Goal: Task Accomplishment & Management: Use online tool/utility

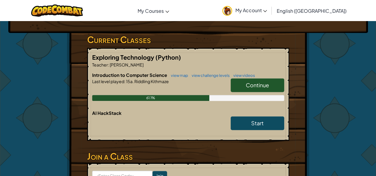
scroll to position [119, 0]
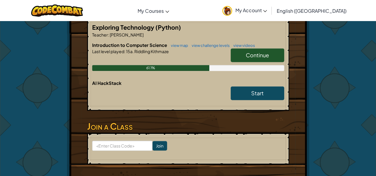
click at [260, 54] on span "Continue" at bounding box center [257, 55] width 23 height 7
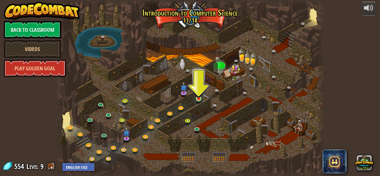
click at [196, 96] on img at bounding box center [199, 92] width 6 height 14
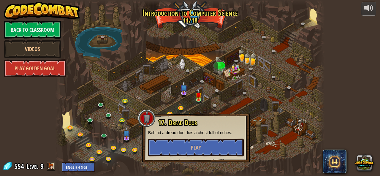
click at [194, 21] on div at bounding box center [190, 88] width 270 height 176
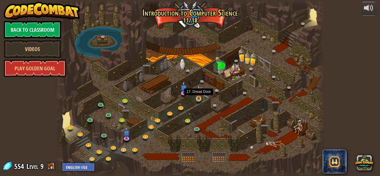
click at [199, 98] on img at bounding box center [199, 92] width 6 height 14
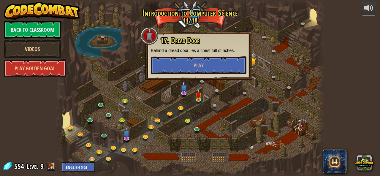
click at [362, 51] on div "powered by Back to Classroom Videos Play Golden Goal 25. Kithgard Gates (Locked…" at bounding box center [190, 88] width 380 height 176
click at [151, 37] on div at bounding box center [150, 36] width 18 height 18
click at [198, 65] on span "Play" at bounding box center [199, 65] width 10 height 7
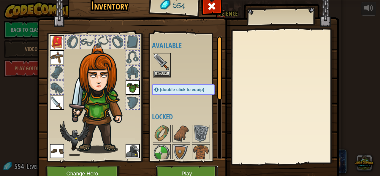
click at [190, 170] on button "Play" at bounding box center [187, 174] width 62 height 16
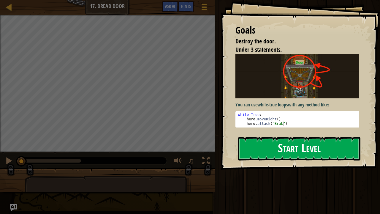
click at [325, 146] on button "Start Level" at bounding box center [299, 148] width 122 height 23
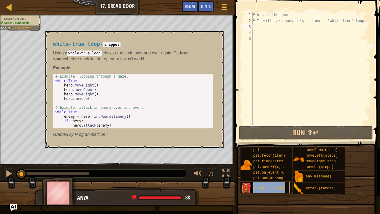
type textarea "while-true loop"
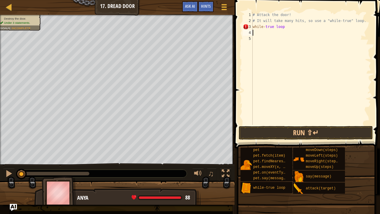
click at [262, 34] on div "# Attack the door! # It will take many hits, so use a "while-true" loop. while …" at bounding box center [312, 74] width 120 height 125
click at [288, 28] on div "# Attack the door! # It will take many hits, so use a "while-true" loop. while …" at bounding box center [312, 74] width 120 height 125
click at [254, 26] on div "# Attack the door! # It will take many hits, so use a "while-true" loop. while …" at bounding box center [312, 74] width 120 height 125
type textarea "while-true loop"
click at [285, 30] on div "# Attack the door! # It will take many hits, so use a "while-true" loop. while …" at bounding box center [312, 74] width 120 height 125
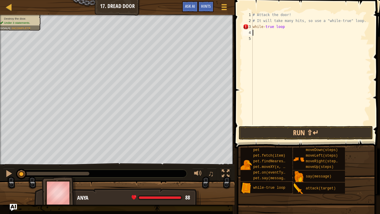
click at [284, 27] on div "# Attack the door! # It will take many hits, so use a "while-true" loop. while …" at bounding box center [312, 74] width 120 height 125
type textarea "w"
click at [288, 41] on div "# Attack the door! # It will take many hits, so use a "while-true" loop. while …" at bounding box center [312, 74] width 120 height 125
type textarea "w"
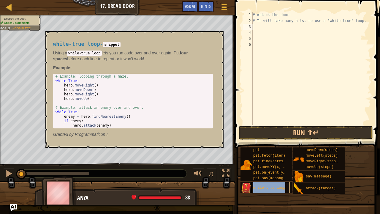
type textarea "while-true loop"
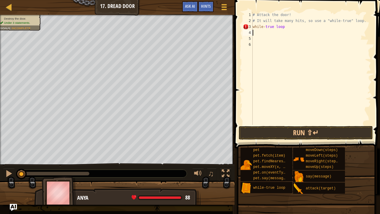
click at [260, 34] on div "# Attack the door! # It will take many hits, so use a "while-true" loop. while …" at bounding box center [312, 74] width 120 height 125
click at [285, 32] on div "# Attack the door! # It will take many hits, so use a "while-true" loop. while …" at bounding box center [312, 68] width 120 height 113
click at [260, 32] on div "# Attack the door! # It will take many hits, so use a "while-true" loop. while …" at bounding box center [312, 74] width 120 height 125
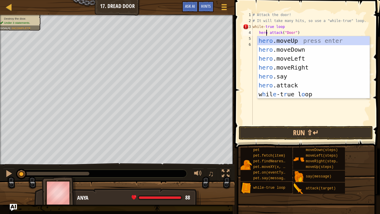
scroll to position [3, 1]
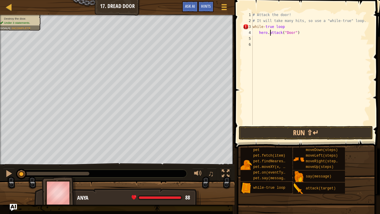
click at [270, 33] on div "# Attack the door! # It will take many hits, so use a "while-true" loop. while …" at bounding box center [312, 74] width 120 height 125
click at [270, 135] on button "Run ⇧↵" at bounding box center [306, 133] width 134 height 14
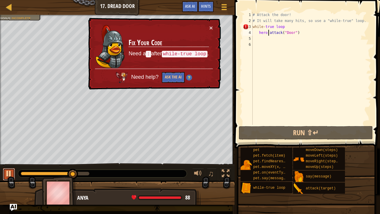
click at [7, 174] on div at bounding box center [9, 174] width 8 height 8
click at [286, 27] on div "# Attack the door! # It will take many hits, so use a "while-true" loop. while …" at bounding box center [312, 74] width 120 height 125
type textarea "while-true loop:"
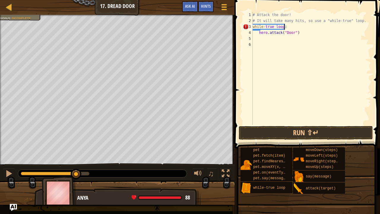
click at [310, 43] on div "# Attack the door! # It will take many hits, so use a "while-true" loop. while …" at bounding box center [312, 74] width 120 height 125
click at [311, 35] on div "# Attack the door! # It will take many hits, so use a "while-true" loop. while …" at bounding box center [312, 74] width 120 height 125
click at [289, 27] on div "# Attack the door! # It will take many hits, so use a "while-true" loop. while …" at bounding box center [312, 74] width 120 height 125
type textarea "w"
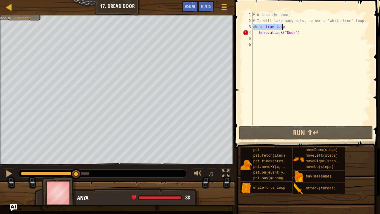
click at [286, 27] on div "# Attack the door! # It will take many hits, so use a "while-true" loop. while …" at bounding box center [312, 68] width 120 height 113
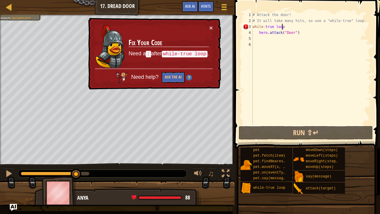
scroll to position [3, 2]
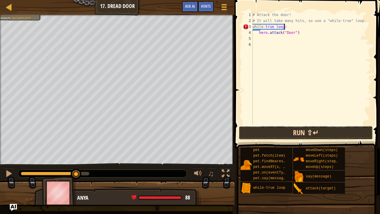
click at [303, 136] on button "Run ⇧↵" at bounding box center [306, 133] width 134 height 14
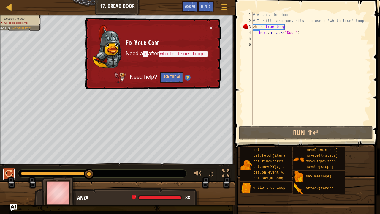
click at [10, 175] on div at bounding box center [9, 174] width 8 height 8
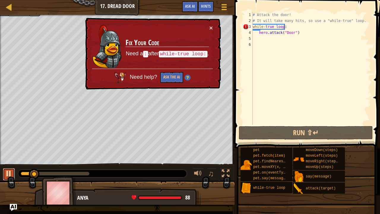
click at [11, 173] on div at bounding box center [9, 174] width 8 height 8
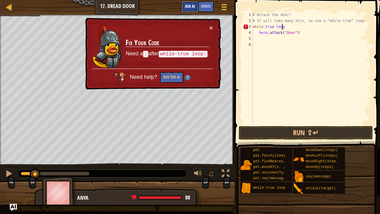
click at [192, 4] on span "Ask AI" at bounding box center [190, 6] width 10 height 6
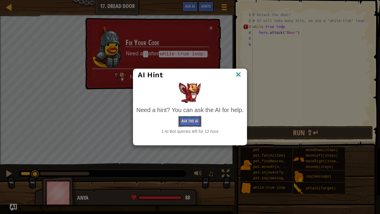
click at [194, 121] on button "Ask the AI" at bounding box center [190, 121] width 23 height 11
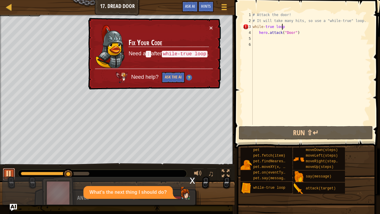
click at [10, 175] on div "Map Introduction to Computer Science 17. Dread Door Game Menu Done Hints Ask AI…" at bounding box center [190, 107] width 380 height 214
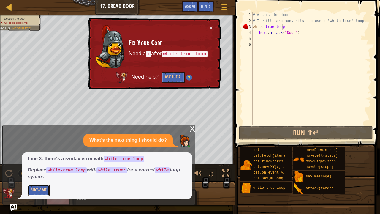
click at [42, 176] on button "Show Me" at bounding box center [39, 190] width 22 height 11
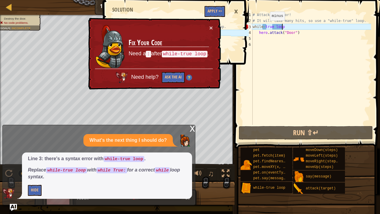
click at [265, 26] on div "# Attack the door! # It will take many hits, so use a "while-true" loop. while …" at bounding box center [312, 74] width 120 height 125
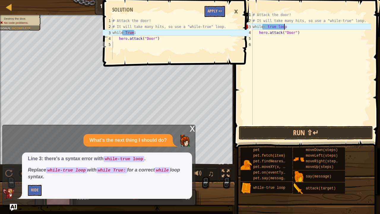
click at [287, 27] on div "# Attack the door! # It will take many hits, so use a "while-true" loop. while …" at bounding box center [312, 74] width 120 height 125
click at [269, 26] on div "# Attack the door! # It will take many hits, so use a "while-true" loop. while …" at bounding box center [312, 74] width 120 height 125
click at [238, 109] on div "1 2 3 4 5 # Attack the door! # It will take many hits, so use a "while-true" lo…" at bounding box center [175, 107] width 147 height 214
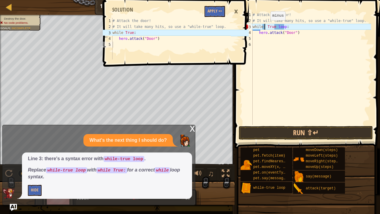
click at [266, 26] on div "# Attack the door! # It will take many hits, so use a "while-true" loop. while …" at bounding box center [312, 74] width 120 height 125
click at [267, 27] on div "# Attack the door! # It will take many hits, so use a "while-true" loop. while …" at bounding box center [312, 74] width 120 height 125
type textarea "while True loop:"
click at [217, 11] on button "Apply =>" at bounding box center [215, 11] width 21 height 11
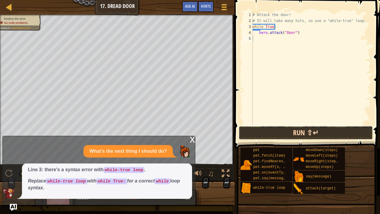
click at [283, 135] on button "Run ⇧↵" at bounding box center [306, 133] width 134 height 14
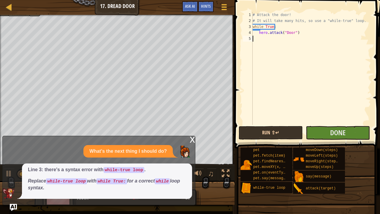
scroll to position [3, 0]
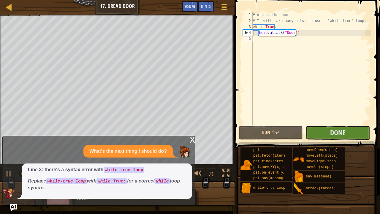
click at [193, 138] on div "x" at bounding box center [192, 139] width 5 height 6
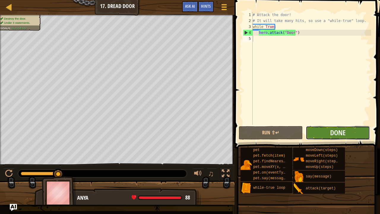
click at [353, 135] on button "Done" at bounding box center [338, 133] width 64 height 14
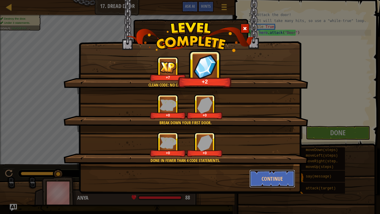
click at [270, 176] on button "Continue" at bounding box center [273, 179] width 46 height 18
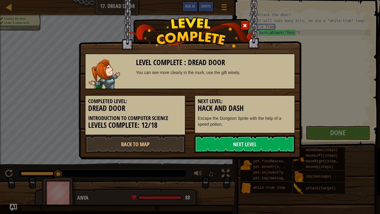
click at [247, 142] on link "Next Level" at bounding box center [245, 144] width 101 height 18
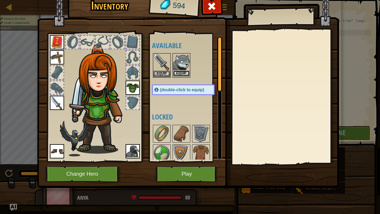
click at [185, 73] on button "Equip" at bounding box center [181, 73] width 17 height 6
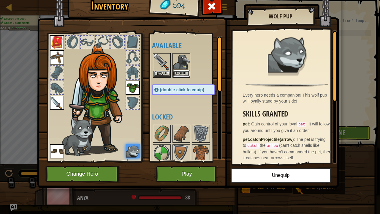
click at [179, 74] on button "Equip" at bounding box center [181, 73] width 17 height 6
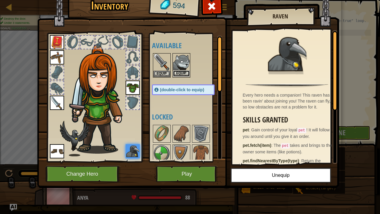
click at [181, 75] on button "Equip" at bounding box center [181, 73] width 17 height 6
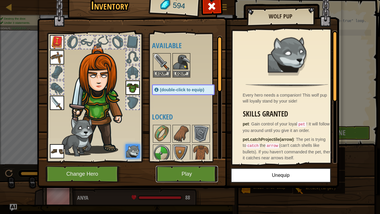
click at [178, 171] on button "Play" at bounding box center [187, 174] width 62 height 16
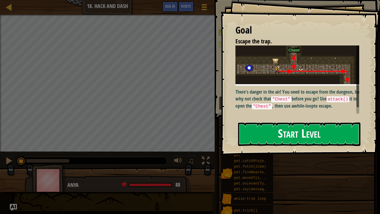
click at [254, 133] on button "Start Level" at bounding box center [299, 133] width 122 height 23
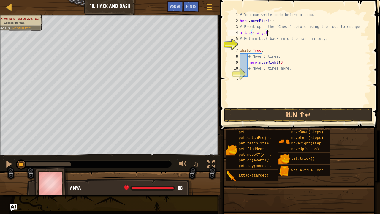
click at [265, 33] on div "# You can write code before a loop. hero . moveRight ( ) # Break open the "Ches…" at bounding box center [305, 65] width 133 height 107
click at [265, 32] on div "# You can write code before a loop. hero . moveRight ( ) # Break open the "Ches…" at bounding box center [305, 65] width 133 height 107
click at [266, 43] on div "# You can write code before a loop. hero . moveRight ( ) # Break open the "Ches…" at bounding box center [305, 59] width 133 height 95
click at [267, 43] on div "# You can write code before a loop. hero . moveRight ( ) # Break open the "Ches…" at bounding box center [305, 65] width 133 height 107
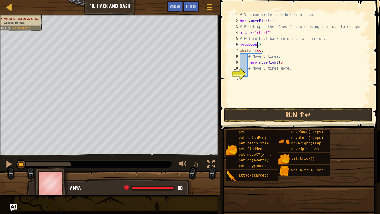
scroll to position [3, 1]
type textarea "moveDown(1)"
click at [259, 74] on div "# You can write code before a loop. hero . moveRight ( ) # Break open the "Ches…" at bounding box center [305, 65] width 133 height 107
click at [277, 75] on div "# You can write code before a loop. hero . moveRight ( ) # Break open the "Ches…" at bounding box center [305, 59] width 133 height 95
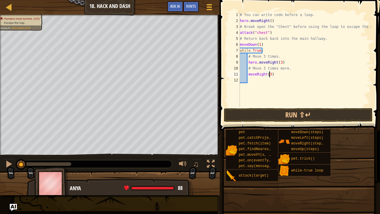
scroll to position [3, 2]
drag, startPoint x: 285, startPoint y: 112, endPoint x: 285, endPoint y: 108, distance: 4.8
click at [285, 111] on button "Run ⇧↵" at bounding box center [298, 115] width 149 height 14
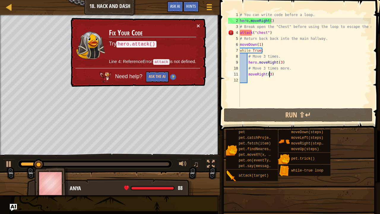
click at [257, 32] on div "# You can write code before a loop. hero . moveRight ( ) # Break open the "Ches…" at bounding box center [305, 65] width 133 height 107
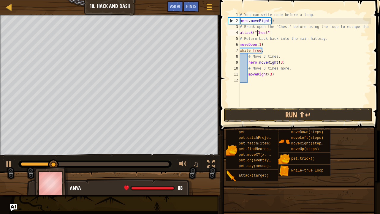
scroll to position [3, 1]
drag, startPoint x: 283, startPoint y: 118, endPoint x: 280, endPoint y: 112, distance: 6.9
click at [283, 117] on button "Run ⇧↵" at bounding box center [298, 115] width 149 height 14
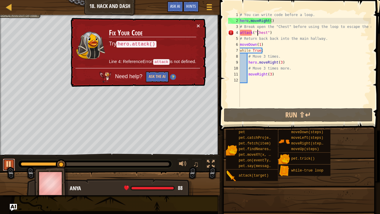
drag, startPoint x: 12, startPoint y: 163, endPoint x: 7, endPoint y: 158, distance: 8.4
click at [12, 163] on div at bounding box center [9, 164] width 8 height 8
drag, startPoint x: 200, startPoint y: 26, endPoint x: 195, endPoint y: 24, distance: 5.7
click at [200, 26] on div "× Fix Your Code Try hero.attack() Line 4: ReferenceError: attack is not defined…" at bounding box center [138, 52] width 137 height 69
click at [195, 24] on td "Fix Your Code Try hero.attack() Line 4: ReferenceError: attack is not defined." at bounding box center [153, 45] width 88 height 45
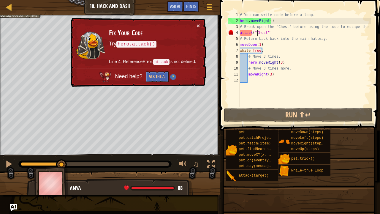
click at [248, 74] on div "# You can write code before a loop. hero . moveRight ( ) # Break open the "Ches…" at bounding box center [305, 65] width 133 height 107
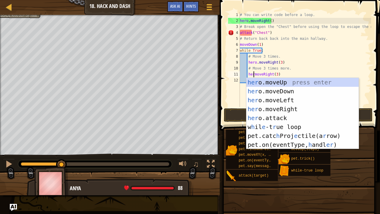
scroll to position [3, 1]
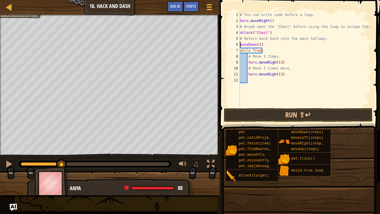
click at [240, 45] on div "# You can write code before a loop. hero . moveRight ( ) # Break open the "Ches…" at bounding box center [305, 65] width 133 height 107
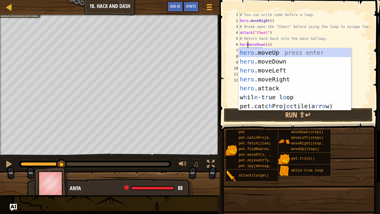
scroll to position [3, 1]
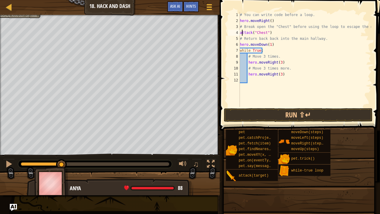
click at [241, 32] on div "# You can write code before a loop. hero . moveRight ( ) # Break open the "Ches…" at bounding box center [305, 65] width 133 height 107
click at [240, 33] on div "4" at bounding box center [234, 33] width 12 height 6
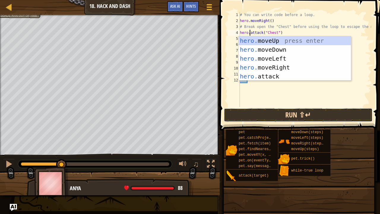
click at [295, 111] on button "Run ⇧↵" at bounding box center [298, 115] width 149 height 14
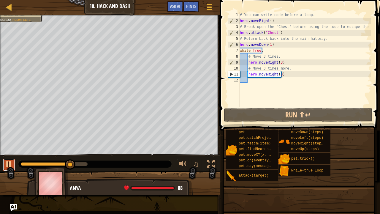
click at [9, 165] on div at bounding box center [9, 164] width 8 height 8
click at [275, 73] on div "# You can write code before a loop. hero . moveRight ( ) # Break open the "Ches…" at bounding box center [305, 65] width 133 height 107
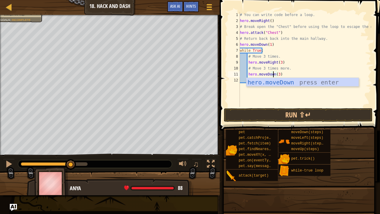
scroll to position [3, 3]
type textarea "hero.moveDown(3)"
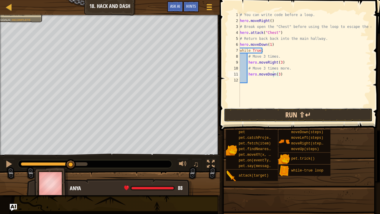
click at [277, 114] on button "Run ⇧↵" at bounding box center [298, 115] width 149 height 14
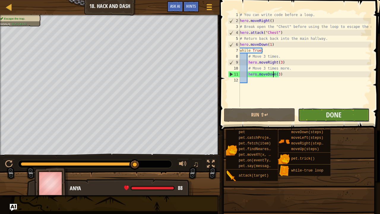
click at [325, 114] on button "Done" at bounding box center [333, 115] width 71 height 14
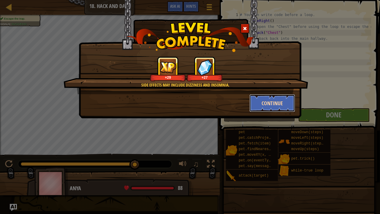
click at [268, 99] on button "Continue" at bounding box center [273, 103] width 46 height 18
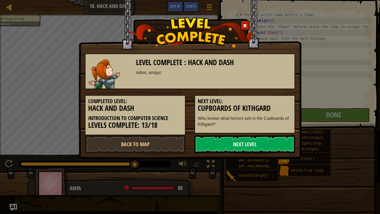
click at [249, 144] on link "Next Level" at bounding box center [245, 144] width 101 height 18
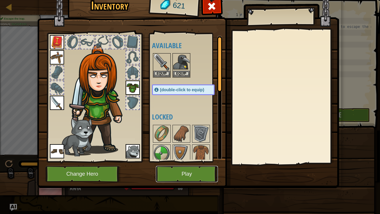
click at [182, 174] on button "Play" at bounding box center [187, 174] width 62 height 16
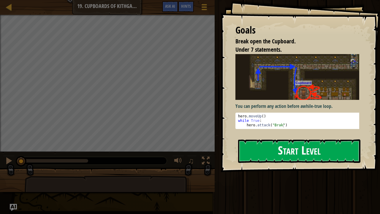
click at [291, 146] on button "Start Level" at bounding box center [299, 150] width 122 height 23
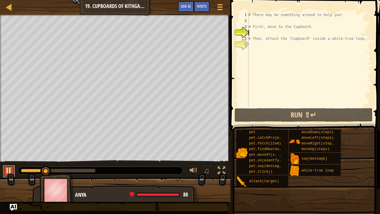
click at [6, 173] on div at bounding box center [9, 171] width 8 height 8
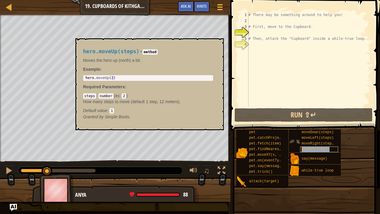
click at [311, 147] on span "moveUp(steps)" at bounding box center [316, 149] width 28 height 4
click at [341, 176] on span at bounding box center [305, 211] width 146 height 176
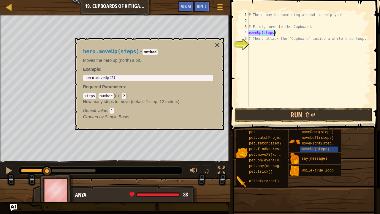
click at [272, 33] on div "# There may be something around to help you! # First, move to the Cupboard. mov…" at bounding box center [310, 59] width 124 height 95
type textarea "moveUp(1)"
click at [316, 70] on div "# There may be something around to help you! # First, move to the Cupboard. mov…" at bounding box center [310, 65] width 124 height 107
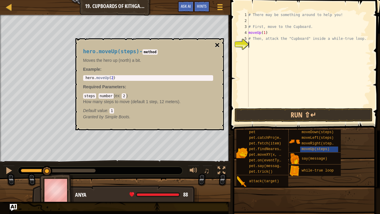
click at [219, 42] on button "×" at bounding box center [217, 45] width 5 height 8
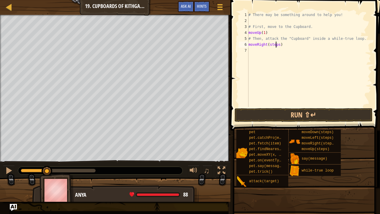
click at [277, 44] on div "# There may be something around to help you! # First, move to the Cupboard. mov…" at bounding box center [310, 65] width 124 height 107
click at [278, 44] on div "# There may be something around to help you! # First, move to the Cupboard. mov…" at bounding box center [310, 65] width 124 height 107
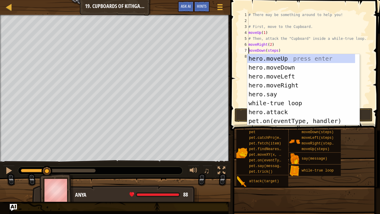
click at [276, 50] on div "# There may be something around to help you! # First, move to the Cupboard. mov…" at bounding box center [310, 65] width 124 height 107
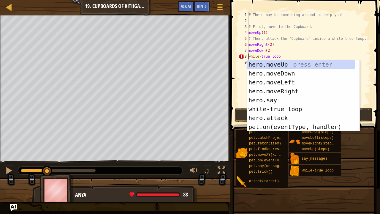
click at [263, 56] on div "# There may be something around to help you! # First, move to the Cupboard. mov…" at bounding box center [310, 65] width 124 height 107
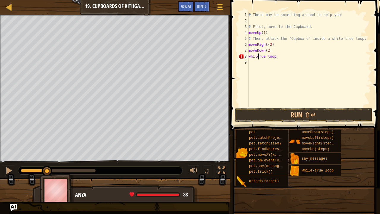
scroll to position [3, 1]
click at [279, 56] on div "# There may be something around to help you! # First, move to the Cupboard. mov…" at bounding box center [310, 65] width 124 height 107
click at [271, 57] on div "# There may be something around to help you! # First, move to the Cupboard. mov…" at bounding box center [310, 65] width 124 height 107
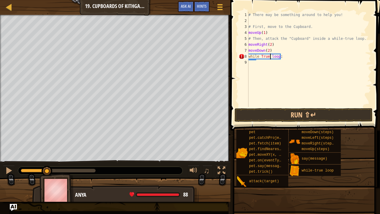
type textarea "while Trueloop:"
click at [259, 63] on div "# There may be something around to help you! # First, move to the Cupboard. mov…" at bounding box center [310, 65] width 124 height 107
click at [284, 62] on div "# There may be something around to help you! # First, move to the Cupboard. mov…" at bounding box center [310, 65] width 122 height 107
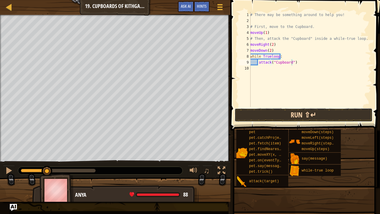
click at [302, 112] on button "Run ⇧↵" at bounding box center [304, 115] width 138 height 14
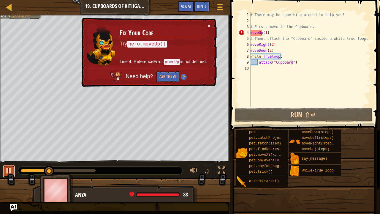
click at [3, 172] on button at bounding box center [9, 171] width 12 height 12
click at [207, 24] on button "×" at bounding box center [209, 26] width 4 height 6
click at [250, 31] on div "4" at bounding box center [245, 33] width 12 height 6
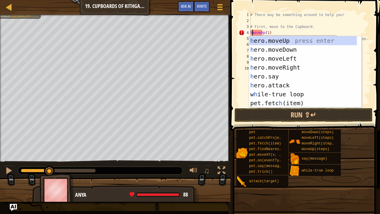
scroll to position [3, 0]
type textarea "hero.moveUp(1)"
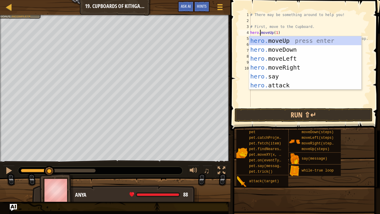
click at [337, 103] on div "# There may be something around to help you! # First, move to the Cupboard. her…" at bounding box center [310, 65] width 122 height 107
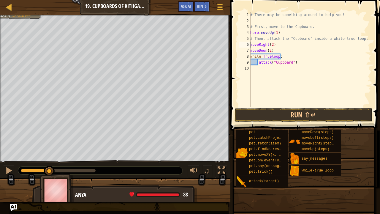
click at [251, 45] on div "# There may be something around to help you! # First, move to the Cupboard. her…" at bounding box center [310, 65] width 122 height 107
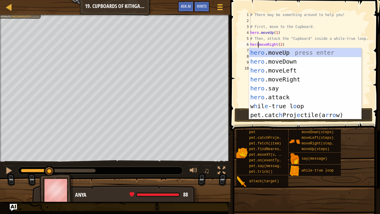
scroll to position [3, 1]
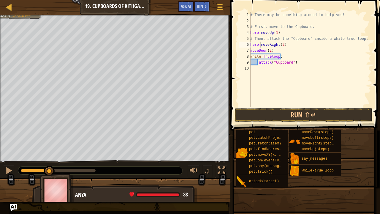
click at [234, 100] on span at bounding box center [306, 57] width 155 height 148
click at [251, 51] on div "# There may be something around to help you! # First, move to the Cupboard. her…" at bounding box center [310, 65] width 122 height 107
click at [339, 43] on div "# There may be something around to help you! # First, move to the Cupboard. her…" at bounding box center [310, 65] width 122 height 107
click at [258, 63] on div "# There may be something around to help you! # First, move to the Cupboard. her…" at bounding box center [310, 65] width 122 height 107
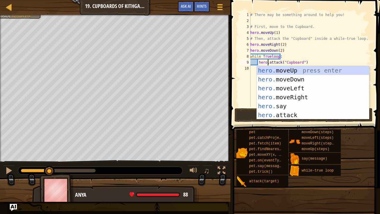
scroll to position [3, 1]
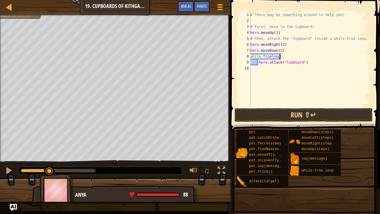
click at [332, 58] on div "# There may be something around to help you! # First, move to the Cupboard. her…" at bounding box center [310, 65] width 122 height 107
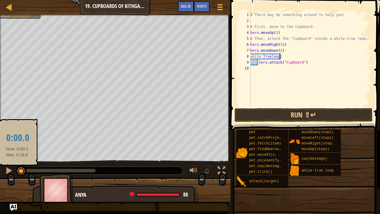
drag, startPoint x: 49, startPoint y: 171, endPoint x: 15, endPoint y: 176, distance: 34.5
click at [17, 174] on div at bounding box center [21, 171] width 11 height 11
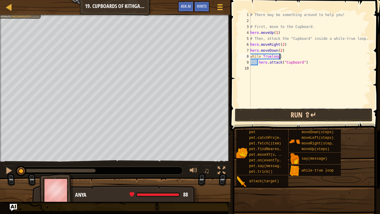
click at [279, 117] on button "Run ⇧↵" at bounding box center [304, 115] width 138 height 14
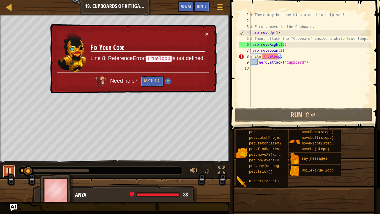
click at [8, 168] on div at bounding box center [9, 171] width 8 height 8
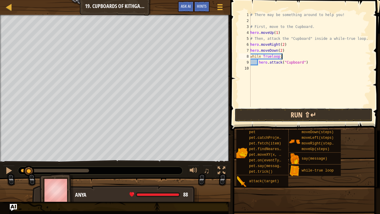
click at [307, 118] on button "Run ⇧↵" at bounding box center [304, 115] width 138 height 14
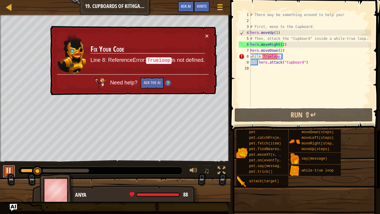
click at [8, 172] on div at bounding box center [9, 171] width 8 height 8
click at [262, 56] on div "# There may be something around to help you! # First, move to the Cupboard. her…" at bounding box center [310, 65] width 122 height 107
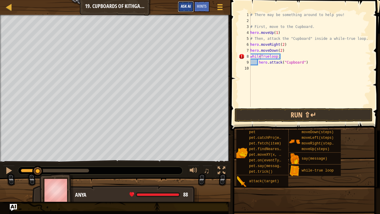
click at [181, 4] on button "Ask AI" at bounding box center [186, 6] width 16 height 11
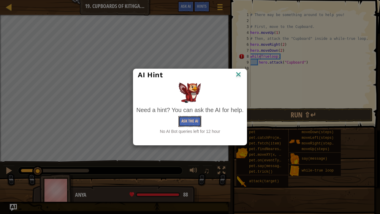
click at [192, 120] on button "Ask the AI" at bounding box center [190, 121] width 23 height 11
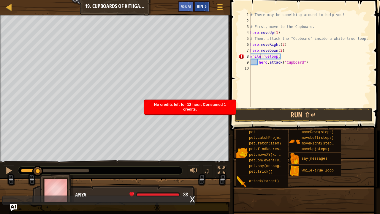
click at [201, 4] on div "Hints" at bounding box center [202, 6] width 16 height 11
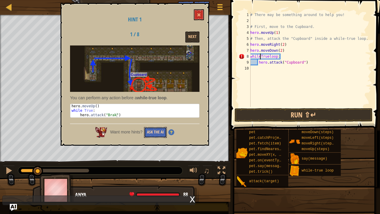
click at [160, 131] on button "Ask the AI" at bounding box center [155, 132] width 23 height 11
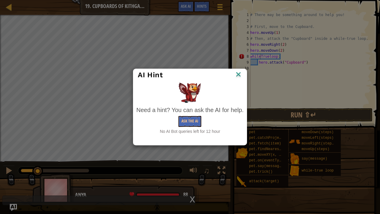
click at [239, 73] on img at bounding box center [239, 74] width 8 height 9
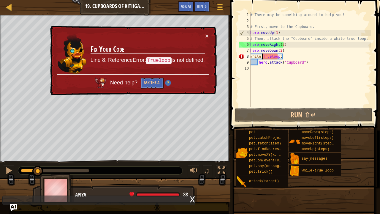
click at [278, 56] on div "# There may be something around to help you! # First, move to the Cupboard. her…" at bounding box center [310, 65] width 122 height 107
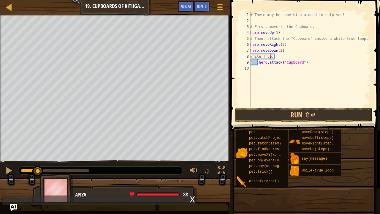
click at [307, 64] on div "# There may be something around to help you! # First, move to the Cupboard. her…" at bounding box center [310, 65] width 122 height 107
type textarea "hero.attack("Cupboard")"
click at [299, 108] on button "Run ⇧↵" at bounding box center [304, 115] width 138 height 14
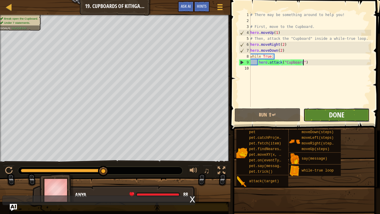
click at [335, 113] on span "Done" at bounding box center [336, 115] width 15 height 10
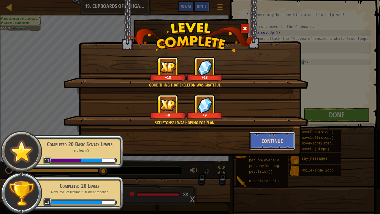
click at [274, 137] on button "Continue" at bounding box center [273, 141] width 46 height 18
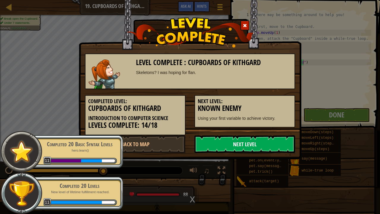
click at [237, 144] on link "Next Level" at bounding box center [245, 144] width 101 height 18
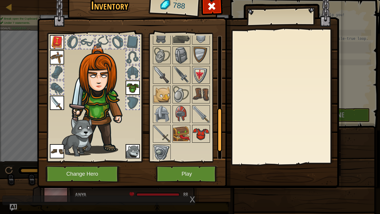
scroll to position [176, 0]
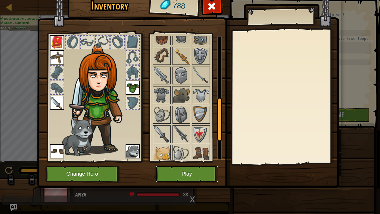
click at [195, 170] on button "Play" at bounding box center [187, 174] width 62 height 16
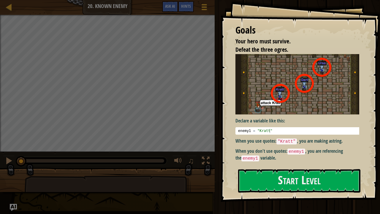
drag, startPoint x: 313, startPoint y: 172, endPoint x: 312, endPoint y: 163, distance: 9.3
drag, startPoint x: 312, startPoint y: 163, endPoint x: 349, endPoint y: 113, distance: 62.1
click at [349, 113] on div "Declare a variable like this: 1 enemy1 = "[PERSON_NAME]" הההההההההההההההההההההה…" at bounding box center [300, 108] width 128 height 108
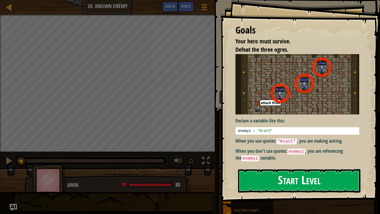
click at [282, 176] on button "Start Level" at bounding box center [299, 180] width 122 height 23
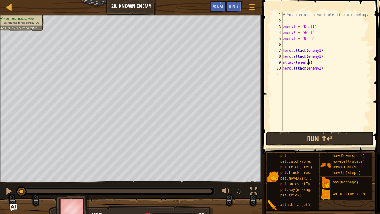
scroll to position [3, 2]
click at [283, 61] on div "# You can use a variable like a nametag. enemy1 = "[PERSON_NAME]" enemy2 = "[PE…" at bounding box center [327, 77] width 90 height 131
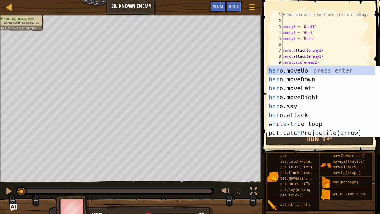
scroll to position [3, 1]
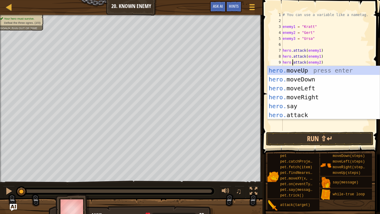
click at [347, 36] on div "# You can use a variable like a nametag. enemy1 = "[PERSON_NAME]" enemy2 = "[PE…" at bounding box center [327, 77] width 90 height 131
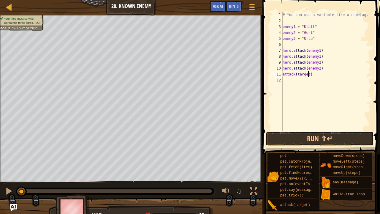
click at [308, 75] on div "# You can use a variable like a nametag. enemy1 = "[PERSON_NAME]" enemy2 = "[PE…" at bounding box center [327, 77] width 90 height 131
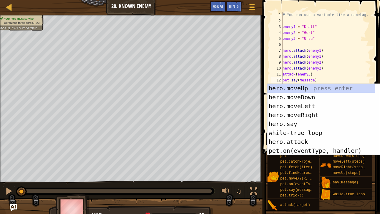
click at [312, 80] on div "# You can use a variable like a nametag. enemy1 = "[PERSON_NAME]" enemy2 = "[PE…" at bounding box center [327, 77] width 90 height 131
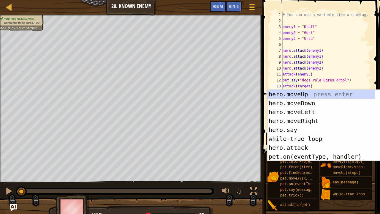
click at [308, 86] on div "# You can use a variable like a nametag. enemy1 = "[PERSON_NAME]" enemy2 = "[PE…" at bounding box center [327, 77] width 90 height 131
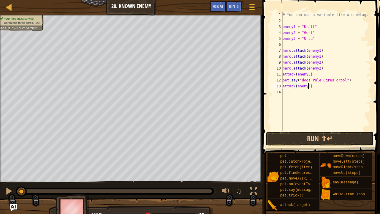
click at [341, 80] on div "# You can use a variable like a nametag. enemy1 = "[PERSON_NAME]" enemy2 = "[PE…" at bounding box center [327, 77] width 90 height 131
click at [307, 141] on button "Run ⇧↵" at bounding box center [319, 139] width 107 height 14
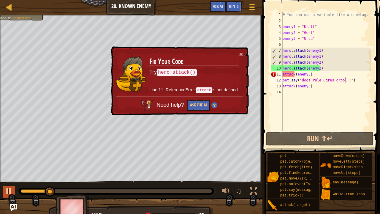
drag, startPoint x: 9, startPoint y: 185, endPoint x: 9, endPoint y: 193, distance: 7.1
click at [9, 176] on div "♫" at bounding box center [131, 190] width 263 height 18
click at [9, 176] on div at bounding box center [9, 191] width 8 height 8
click at [283, 75] on div "11" at bounding box center [277, 74] width 12 height 6
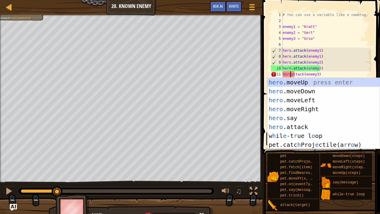
scroll to position [3, 1]
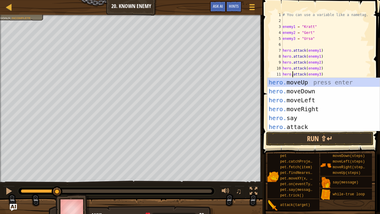
click at [358, 57] on div "# You can use a variable like a nametag. enemy1 = "[PERSON_NAME]" enemy2 = "[PE…" at bounding box center [327, 77] width 90 height 131
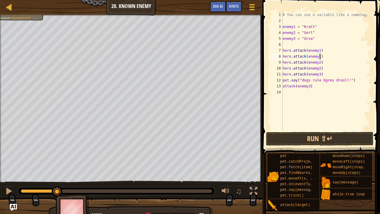
click at [284, 86] on div "# You can use a variable like a nametag. enemy1 = "[PERSON_NAME]" enemy2 = "[PE…" at bounding box center [327, 77] width 90 height 131
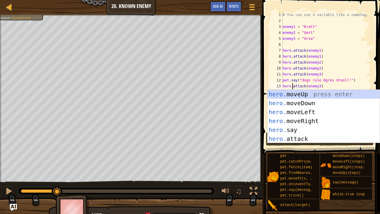
click at [314, 53] on div "# You can use a variable like a nametag. enemy1 = "[PERSON_NAME]" enemy2 = "[PE…" at bounding box center [327, 77] width 90 height 131
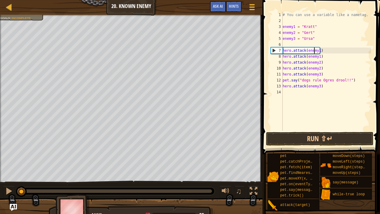
drag, startPoint x: 57, startPoint y: 192, endPoint x: 18, endPoint y: 194, distance: 39.9
click at [15, 176] on div "♫" at bounding box center [131, 190] width 263 height 18
type textarea "hero.attack(enemy1)"
click at [320, 139] on button "Run ⇧↵" at bounding box center [319, 139] width 107 height 14
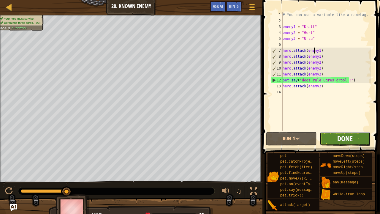
click at [341, 139] on span "Done" at bounding box center [345, 139] width 15 height 10
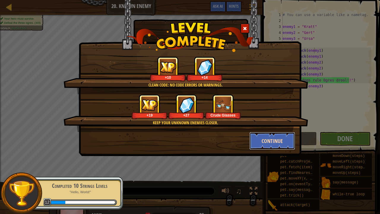
click at [266, 141] on button "Continue" at bounding box center [273, 141] width 46 height 18
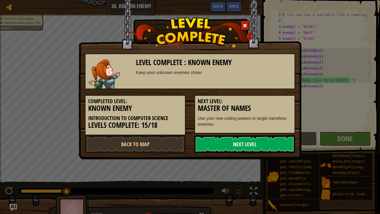
click at [215, 143] on link "Next Level" at bounding box center [245, 144] width 101 height 18
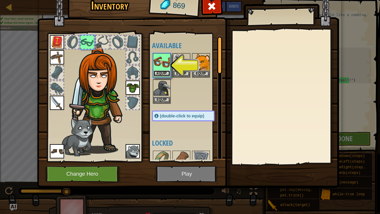
click at [165, 73] on button "Equip" at bounding box center [162, 73] width 17 height 6
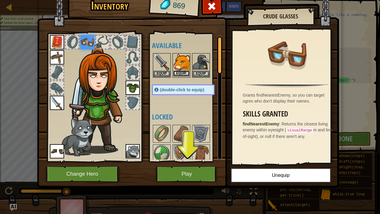
click at [178, 73] on button "Equip" at bounding box center [181, 73] width 17 height 6
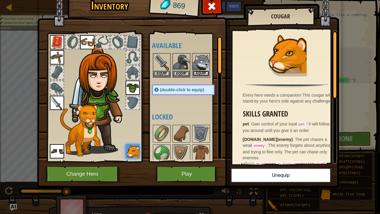
click at [207, 73] on button "Equip" at bounding box center [201, 73] width 17 height 6
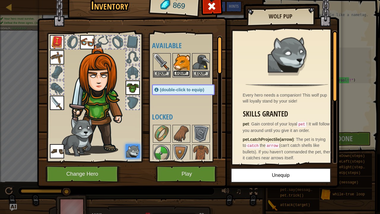
click at [178, 71] on button "Equip" at bounding box center [181, 73] width 17 height 6
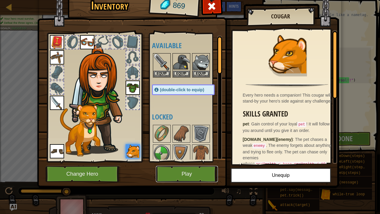
click at [180, 172] on button "Play" at bounding box center [187, 174] width 62 height 16
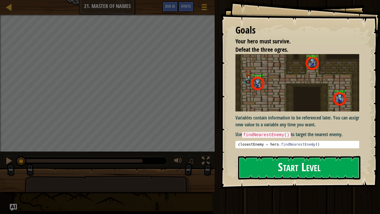
click at [266, 165] on button "Start Level" at bounding box center [299, 167] width 122 height 23
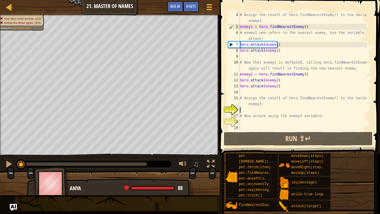
scroll to position [18, 0]
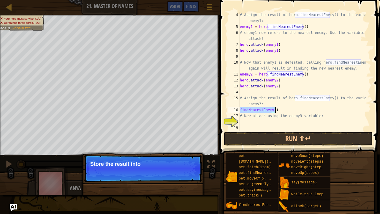
click at [273, 109] on div "# Assign the result of hero.findNearestEnemy() to the variable enemy1: enemy1 =…" at bounding box center [303, 71] width 128 height 119
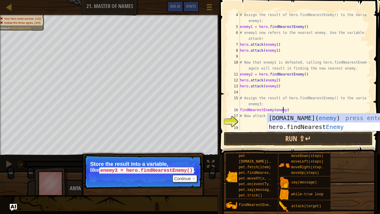
scroll to position [3, 4]
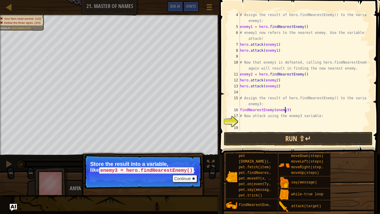
click at [334, 76] on div "# Assign the result of hero.findNearestEnemy() to the variable enemy1: enemy1 =…" at bounding box center [303, 80] width 128 height 137
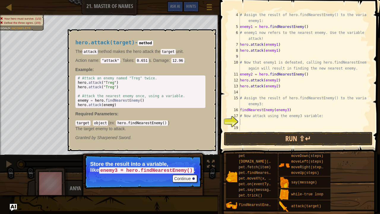
scroll to position [3, 2]
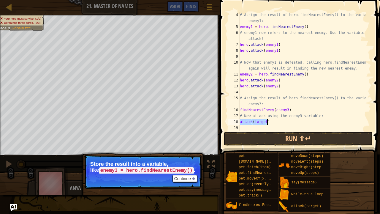
click at [265, 122] on div "# Assign the result of hero.findNearestEnemy() to the variable enemy1: enemy1 =…" at bounding box center [303, 71] width 128 height 119
click at [240, 122] on div "# Assign the result of hero.findNearestEnemy() to the variable enemy1: enemy1 =…" at bounding box center [303, 80] width 128 height 137
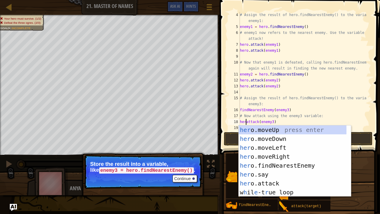
scroll to position [3, 1]
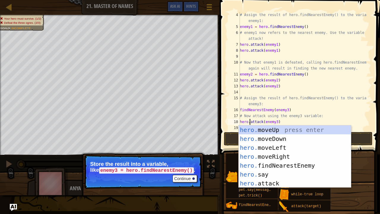
click at [331, 28] on div "# Assign the result of hero.findNearestEnemy() to the variable enemy1: enemy1 =…" at bounding box center [303, 80] width 128 height 137
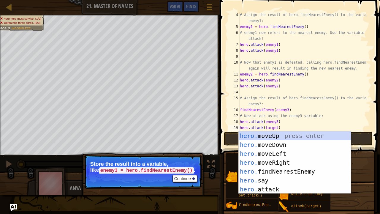
click at [366, 111] on div at bounding box center [369, 65] width 6 height 143
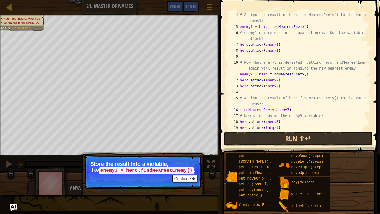
click at [276, 127] on div "# Assign the result of hero.findNearestEnemy() to the variable enemy1: enemy1 =…" at bounding box center [303, 80] width 128 height 137
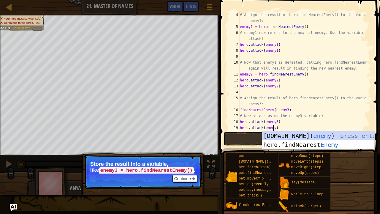
scroll to position [3, 3]
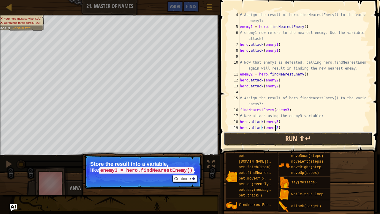
click at [328, 136] on button "Run ⇧↵" at bounding box center [298, 139] width 149 height 14
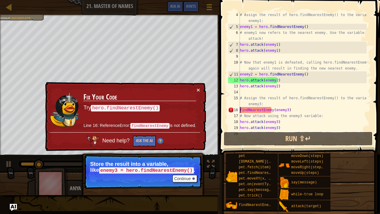
click at [240, 108] on div "# Assign the result of hero.findNearestEnemy() to the variable enemy1: enemy1 =…" at bounding box center [303, 80] width 128 height 137
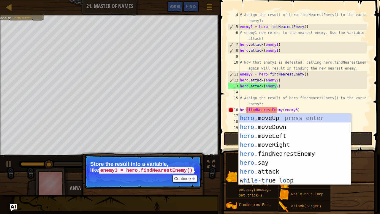
scroll to position [3, 1]
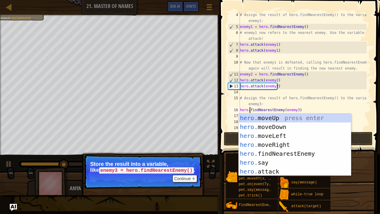
click at [7, 165] on div "Your hero must survive. (1/2) Defeat the three ogres. (2/3) No code problems. G…" at bounding box center [190, 105] width 380 height 180
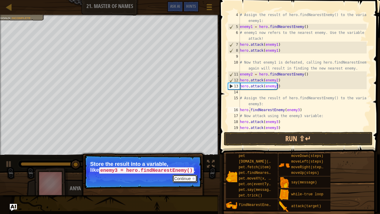
click at [182, 176] on button "Continue" at bounding box center [185, 179] width 25 height 8
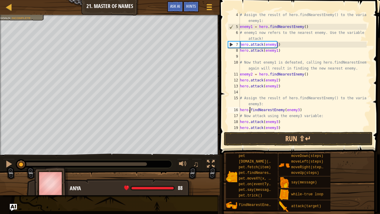
drag, startPoint x: 87, startPoint y: 165, endPoint x: 0, endPoint y: 173, distance: 87.7
click at [0, 173] on div "Your hero must survive. (1/2) Defeat the three ogres. (2/3) No code problems. G…" at bounding box center [190, 105] width 380 height 180
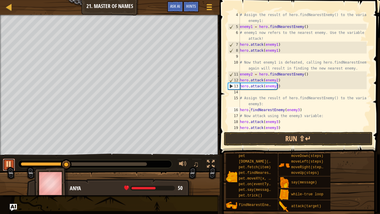
click at [8, 163] on div at bounding box center [9, 164] width 8 height 8
click at [275, 86] on div "# Assign the result of hero.findNearestEnemy() to the variable enemy1: enemy1 =…" at bounding box center [303, 80] width 128 height 137
click at [282, 88] on div "# Assign the result of hero.findNearestEnemy() to the variable enemy1: enemy1 =…" at bounding box center [303, 80] width 128 height 137
type textarea "h"
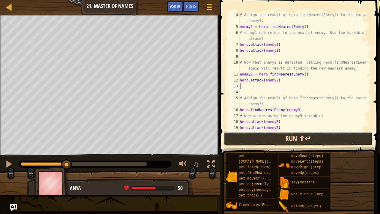
click at [280, 135] on button "Run ⇧↵" at bounding box center [298, 139] width 149 height 14
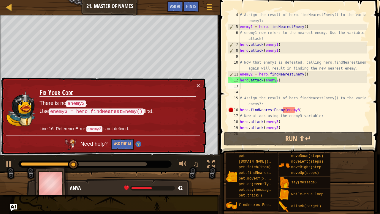
click at [205, 82] on div "× Fix Your Code There is no enemy3 . Use enemy3 = hero.findNearestEnemy() first…" at bounding box center [103, 116] width 206 height 77
click at [11, 161] on div at bounding box center [9, 164] width 8 height 8
click at [197, 85] on button "×" at bounding box center [199, 85] width 4 height 6
click at [320, 111] on div "# Assign the result of hero.findNearestEnemy() to the variable enemy1: enemy1 =…" at bounding box center [303, 80] width 128 height 137
click at [294, 110] on div "# Assign the result of hero.findNearestEnemy() to the variable enemy1: enemy1 =…" at bounding box center [303, 80] width 128 height 137
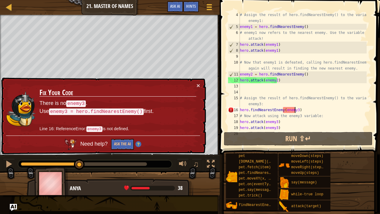
click at [295, 110] on div "# Assign the result of hero.findNearestEnemy() to the variable enemy1: enemy1 =…" at bounding box center [303, 80] width 128 height 137
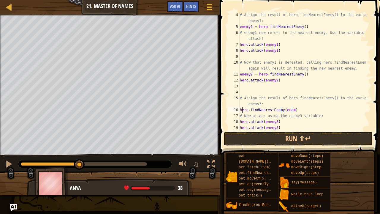
click at [241, 107] on div "# Assign the result of hero.findNearestEnemy() to the variable enemy1: enemy1 =…" at bounding box center [303, 80] width 128 height 137
click at [239, 110] on div "16" at bounding box center [234, 110] width 12 height 6
click at [308, 109] on div "# Assign the result of hero.findNearestEnemy() to the variable enemy1: enemy1 =…" at bounding box center [303, 80] width 128 height 137
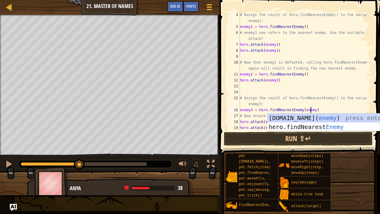
scroll to position [3, 6]
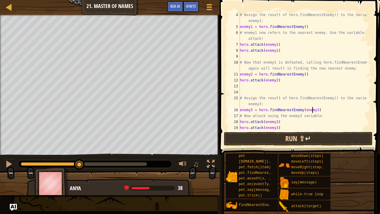
type textarea "enemy3 = hero.findNearestEnemy(enemy3)"
click at [303, 136] on button "Run ⇧↵" at bounding box center [298, 139] width 149 height 14
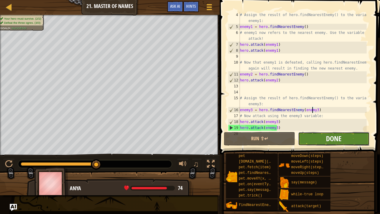
click at [335, 137] on span "Done" at bounding box center [333, 139] width 15 height 10
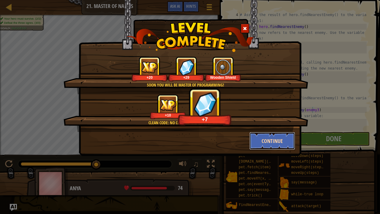
click at [266, 138] on button "Continue" at bounding box center [273, 141] width 46 height 18
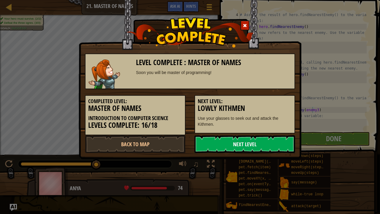
click at [253, 144] on link "Next Level" at bounding box center [245, 144] width 101 height 18
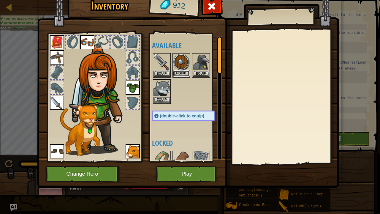
click at [186, 72] on button "Equip" at bounding box center [181, 73] width 17 height 6
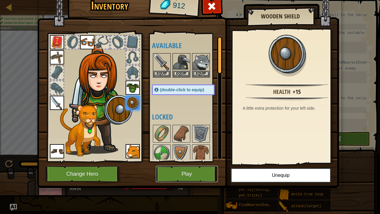
click at [177, 168] on button "Play" at bounding box center [187, 174] width 62 height 16
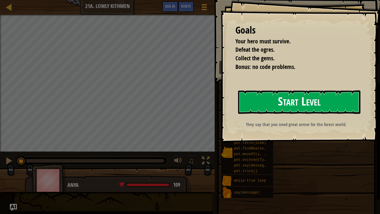
click at [316, 102] on button "Start Level" at bounding box center [299, 101] width 122 height 23
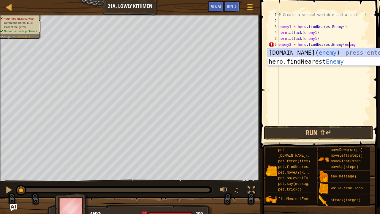
scroll to position [3, 6]
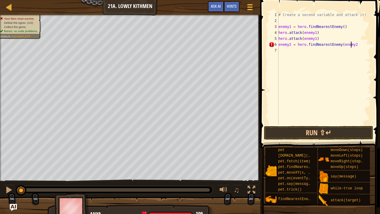
type textarea "enemy2 = hero.findNearestEnemy(enemy2)"
click at [298, 57] on div "# Create a second variable and attack it! enemy1 = hero . findNearestEnemy ( ) …" at bounding box center [325, 74] width 94 height 125
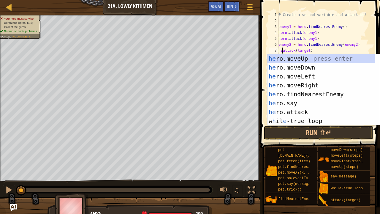
scroll to position [3, 1]
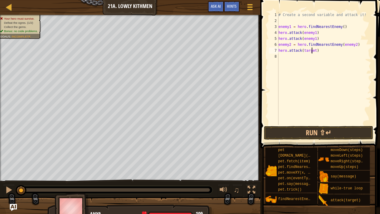
click at [313, 51] on div "# Create a second variable and attack it! enemy1 = hero . findNearestEnemy ( ) …" at bounding box center [325, 74] width 94 height 125
click at [314, 51] on div "# Create a second variable and attack it! enemy1 = hero . findNearestEnemy ( ) …" at bounding box center [325, 74] width 94 height 125
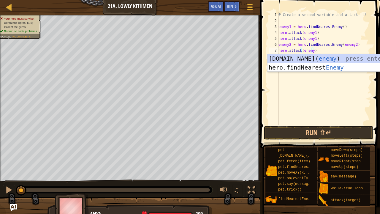
type textarea "hero.attack(enemy2)"
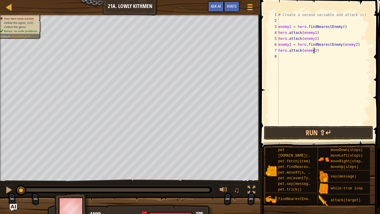
click at [285, 58] on div "# Create a second variable and attack it! enemy1 = hero . findNearestEnemy ( ) …" at bounding box center [325, 74] width 94 height 125
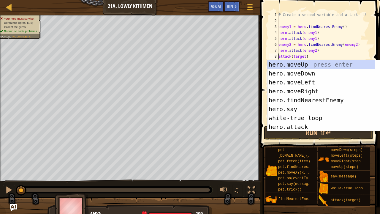
click at [303, 56] on div "# Create a second variable and attack it! enemy1 = hero . findNearestEnemy ( ) …" at bounding box center [325, 74] width 94 height 125
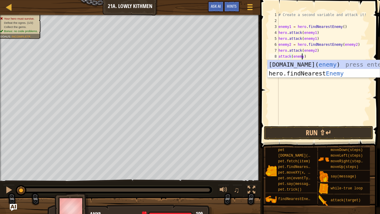
scroll to position [3, 2]
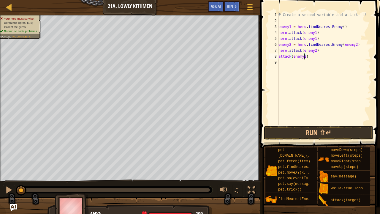
click at [278, 57] on div "8" at bounding box center [274, 56] width 10 height 6
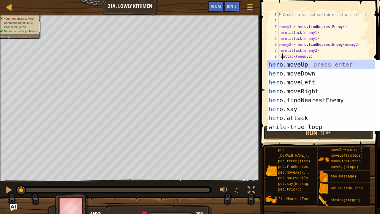
scroll to position [3, 1]
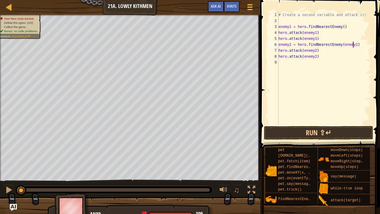
click at [366, 43] on div "# Create a second variable and attack it! enemy1 = hero . findNearestEnemy ( ) …" at bounding box center [325, 74] width 94 height 125
type textarea "enemy2 = hero.findNearestEnemy(enemy2)"
click at [323, 133] on button "Run ⇧↵" at bounding box center [318, 133] width 109 height 14
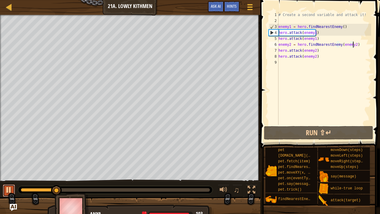
click at [13, 176] on button at bounding box center [9, 191] width 12 height 12
click at [286, 66] on div "# Create a second variable and attack it! enemy1 = hero . findNearestEnemy ( ) …" at bounding box center [325, 74] width 94 height 125
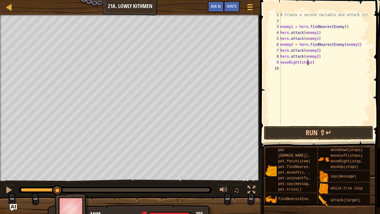
click at [308, 63] on div "# Create a second variable and attack it! enemy1 = hero . findNearestEnemy ( ) …" at bounding box center [325, 74] width 92 height 125
click at [311, 63] on div "# Create a second variable and attack it! enemy1 = hero . findNearestEnemy ( ) …" at bounding box center [325, 74] width 92 height 125
click at [308, 67] on div "# Create a second variable and attack it! enemy1 = hero . findNearestEnemy ( ) …" at bounding box center [325, 74] width 92 height 125
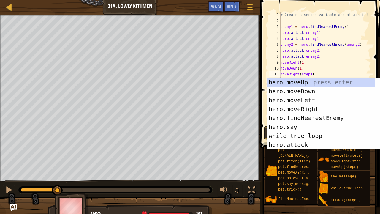
click at [309, 74] on div "# Create a second variable and attack it! enemy1 = hero . findNearestEnemy ( ) …" at bounding box center [325, 74] width 92 height 125
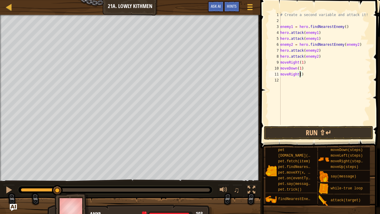
scroll to position [3, 1]
click at [309, 131] on button "Run ⇧↵" at bounding box center [318, 133] width 109 height 14
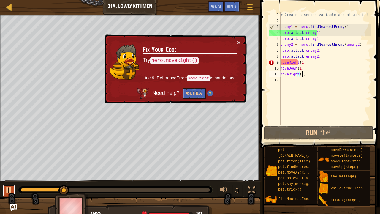
click at [10, 176] on div at bounding box center [9, 190] width 8 height 8
click at [281, 62] on div "# Create a second variable and attack it! enemy1 = hero . findNearestEnemy ( ) …" at bounding box center [325, 74] width 92 height 125
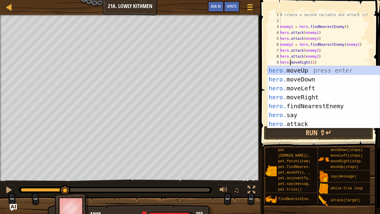
scroll to position [3, 1]
click at [352, 51] on div "# Create a second variable and attack it! enemy1 = hero . findNearestEnemy ( ) …" at bounding box center [325, 74] width 92 height 125
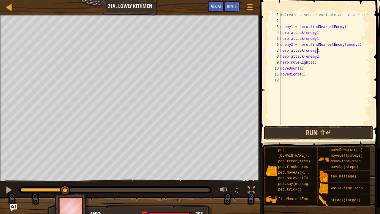
click at [281, 70] on div "# Create a second variable and attack it! enemy1 = hero . findNearestEnemy ( ) …" at bounding box center [325, 74] width 92 height 125
drag, startPoint x: 340, startPoint y: 60, endPoint x: 285, endPoint y: 75, distance: 57.5
click at [340, 60] on div "# Create a second variable and attack it! enemy1 = hero . findNearestEnemy ( ) …" at bounding box center [325, 74] width 92 height 125
click at [280, 73] on div "11" at bounding box center [275, 74] width 12 height 6
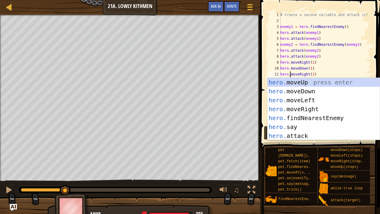
drag, startPoint x: 355, startPoint y: 57, endPoint x: 354, endPoint y: 60, distance: 3.0
click at [355, 57] on div "# Create a second variable and attack it! enemy1 = hero . findNearestEnemy ( ) …" at bounding box center [325, 74] width 92 height 125
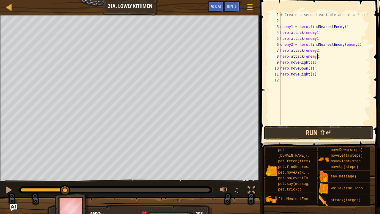
type textarea "hero.attack(enemy2)"
click at [303, 135] on button "Run ⇧↵" at bounding box center [318, 133] width 109 height 14
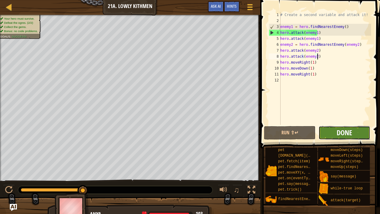
click at [350, 132] on span "Done" at bounding box center [344, 133] width 15 height 10
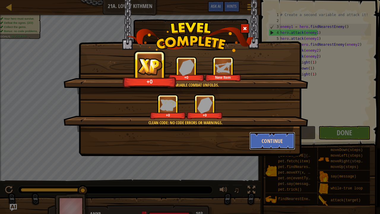
click at [284, 143] on button "Continue" at bounding box center [273, 141] width 46 height 18
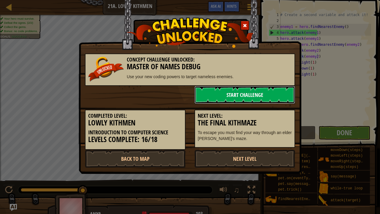
click at [239, 95] on link "Start Challenge" at bounding box center [245, 95] width 101 height 18
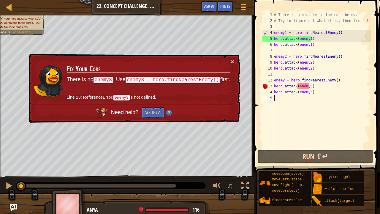
drag, startPoint x: 281, startPoint y: 176, endPoint x: 275, endPoint y: 109, distance: 66.9
click at [275, 109] on div "# There is a mistake in the code below. # Try to figure out what it is, then fi…" at bounding box center [322, 86] width 98 height 149
click at [333, 80] on div "# There is a mistake in the code below. # Try to figure out what it is, then fi…" at bounding box center [322, 86] width 98 height 149
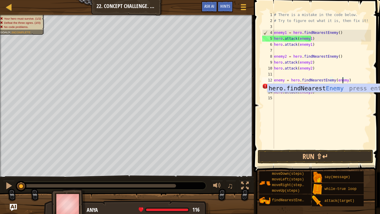
scroll to position [3, 6]
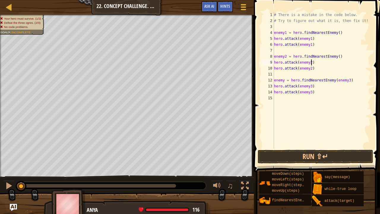
click at [358, 61] on div "# There is a mistake in the code below. # Try to figure out what it is, then fi…" at bounding box center [322, 86] width 98 height 149
click at [329, 153] on button "Run ⇧↵" at bounding box center [316, 157] width 116 height 14
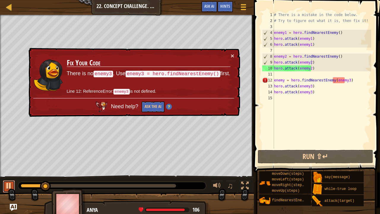
click at [7, 176] on div at bounding box center [9, 186] width 8 height 8
click at [334, 56] on div "# There is a mistake in the code below. # Try to figure out what it is, then fi…" at bounding box center [322, 86] width 98 height 149
click at [335, 56] on div "# There is a mistake in the code below. # Try to figure out what it is, then fi…" at bounding box center [322, 86] width 98 height 149
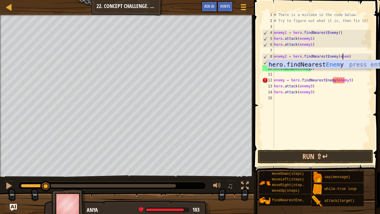
scroll to position [3, 6]
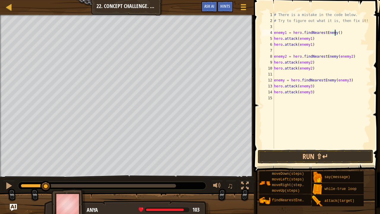
click at [335, 31] on div "# There is a mistake in the code below. # Try to figure out what it is, then fi…" at bounding box center [322, 86] width 98 height 149
type textarea "enemy1 = hero.findNearestEnemy(enemy1)"
click at [333, 156] on button "Run ⇧↵" at bounding box center [316, 157] width 116 height 14
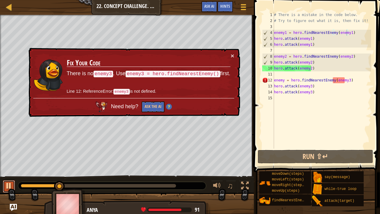
click at [6, 176] on div at bounding box center [9, 186] width 8 height 8
